Goal: Task Accomplishment & Management: Manage account settings

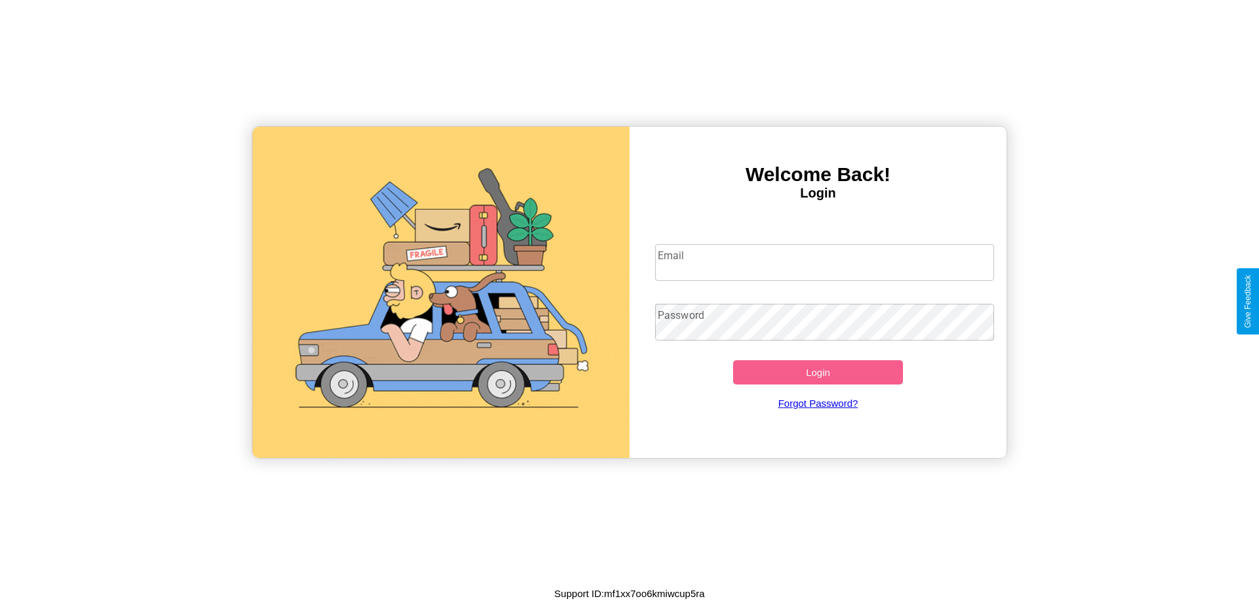
click at [824, 262] on input "Email" at bounding box center [825, 262] width 340 height 37
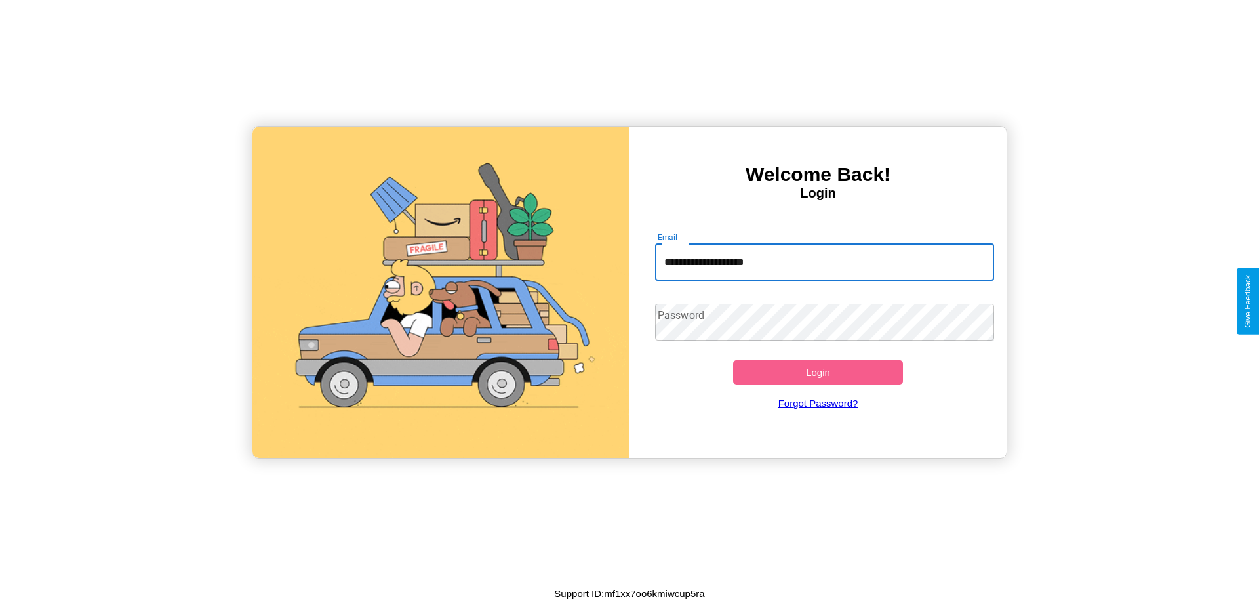
type input "**********"
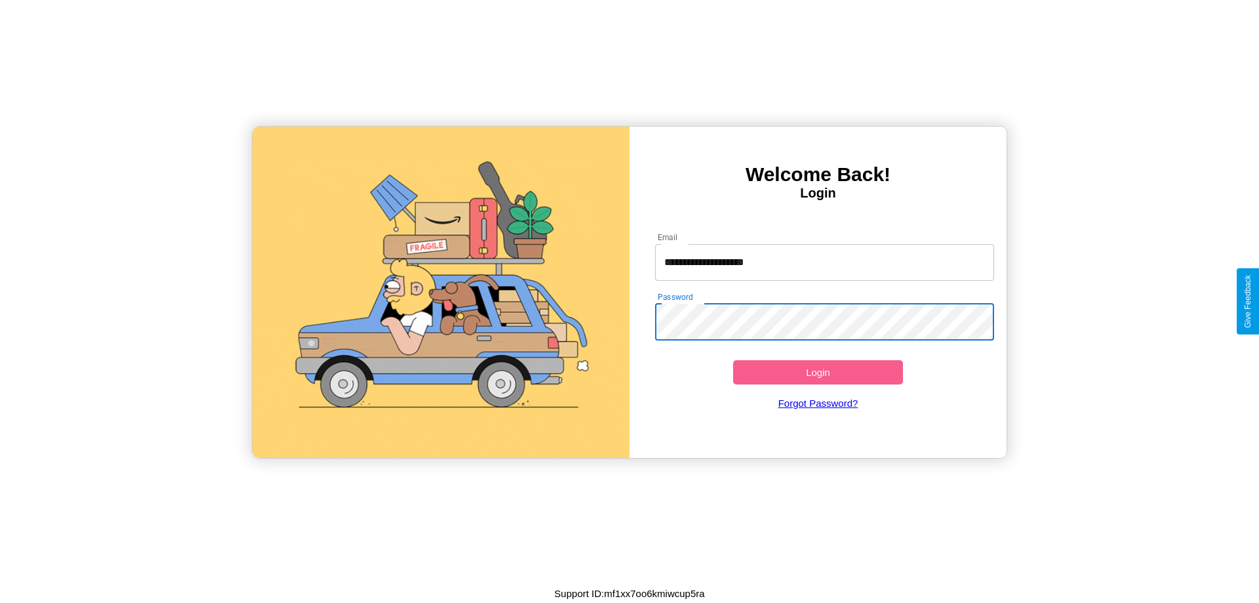
click at [818, 372] on button "Login" at bounding box center [818, 372] width 170 height 24
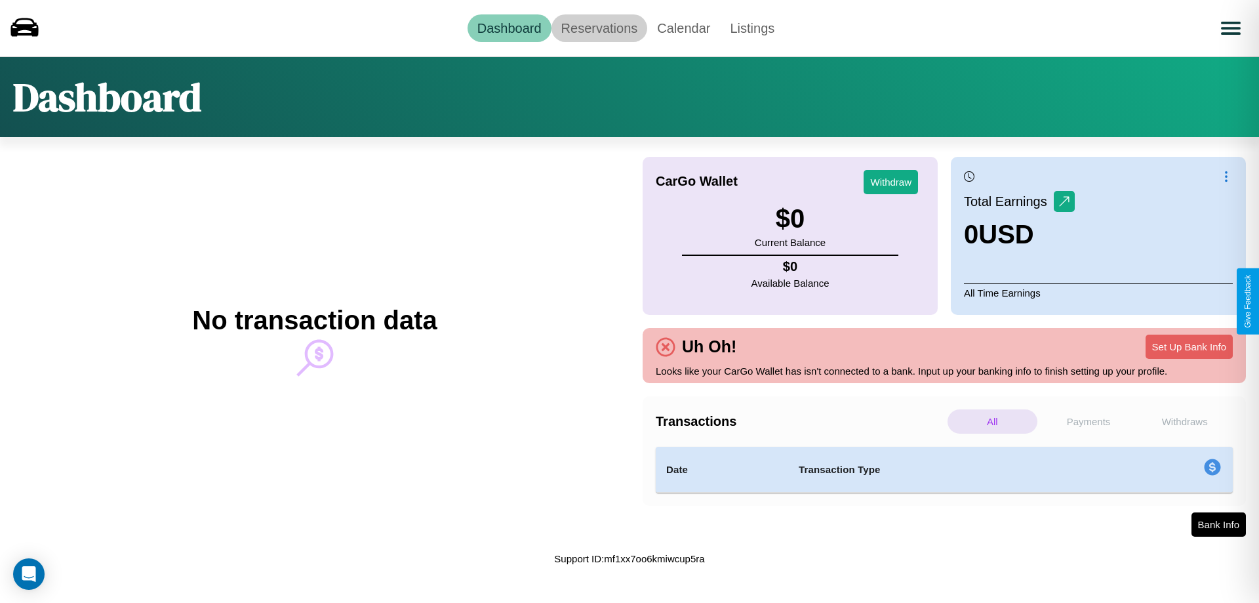
click at [599, 28] on link "Reservations" at bounding box center [599, 28] width 96 height 28
